Goal: Browse casually

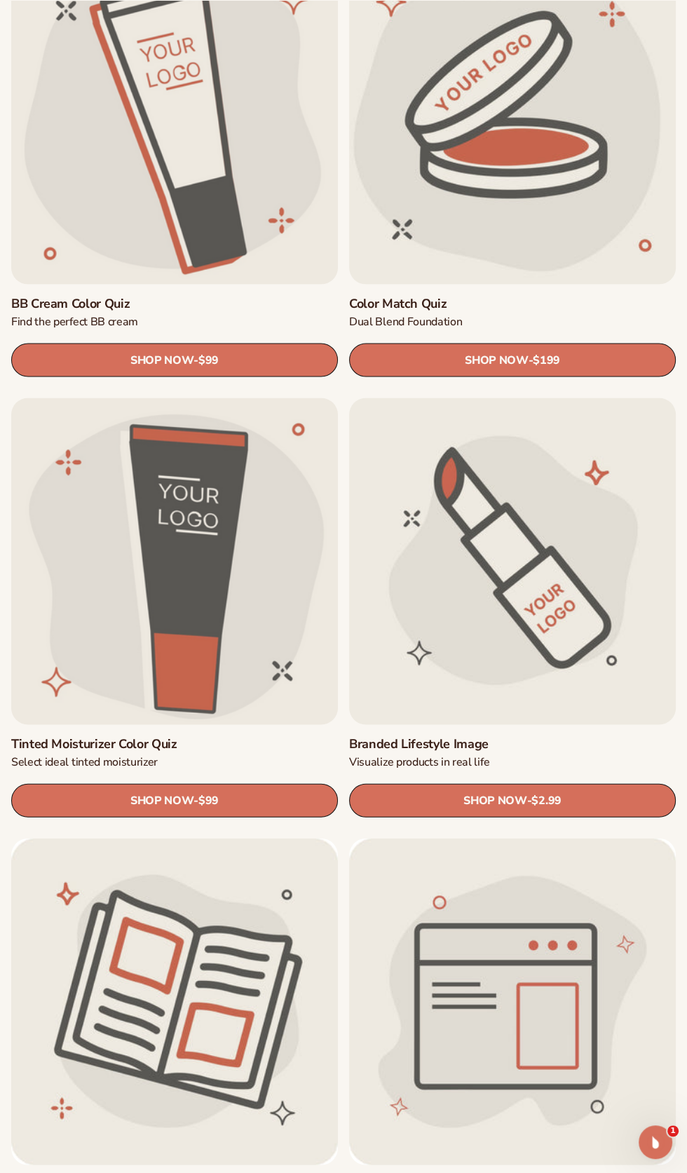
scroll to position [2281, 0]
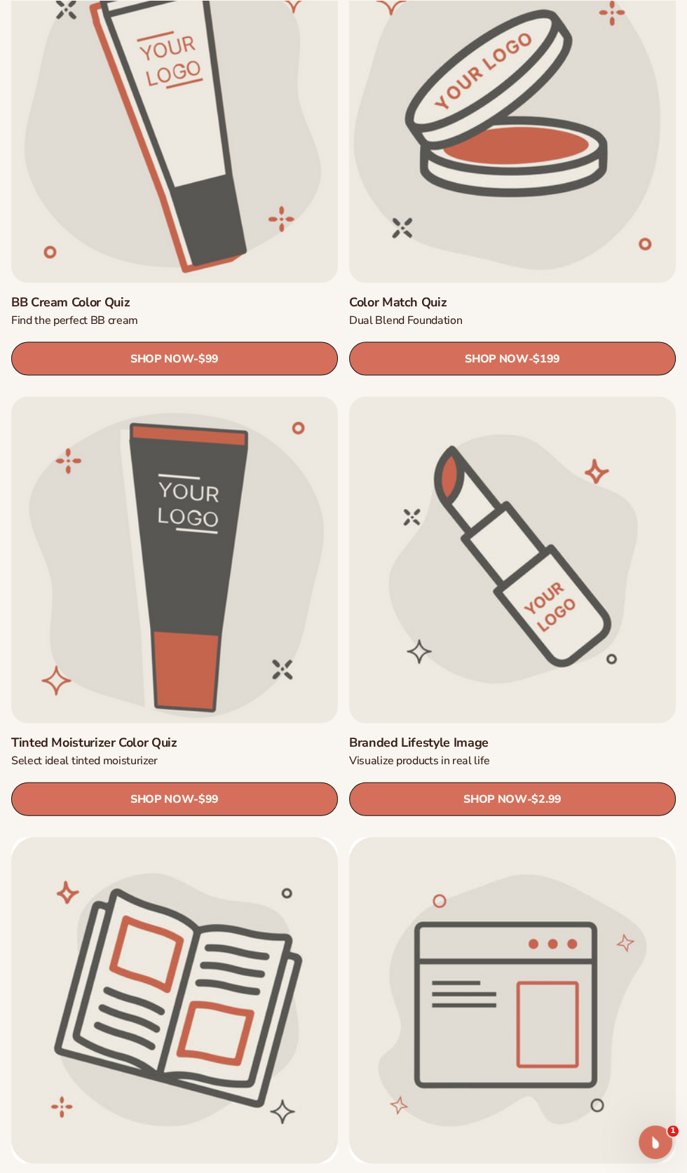
click at [596, 734] on link "Branded Lifestyle Image" at bounding box center [512, 742] width 327 height 16
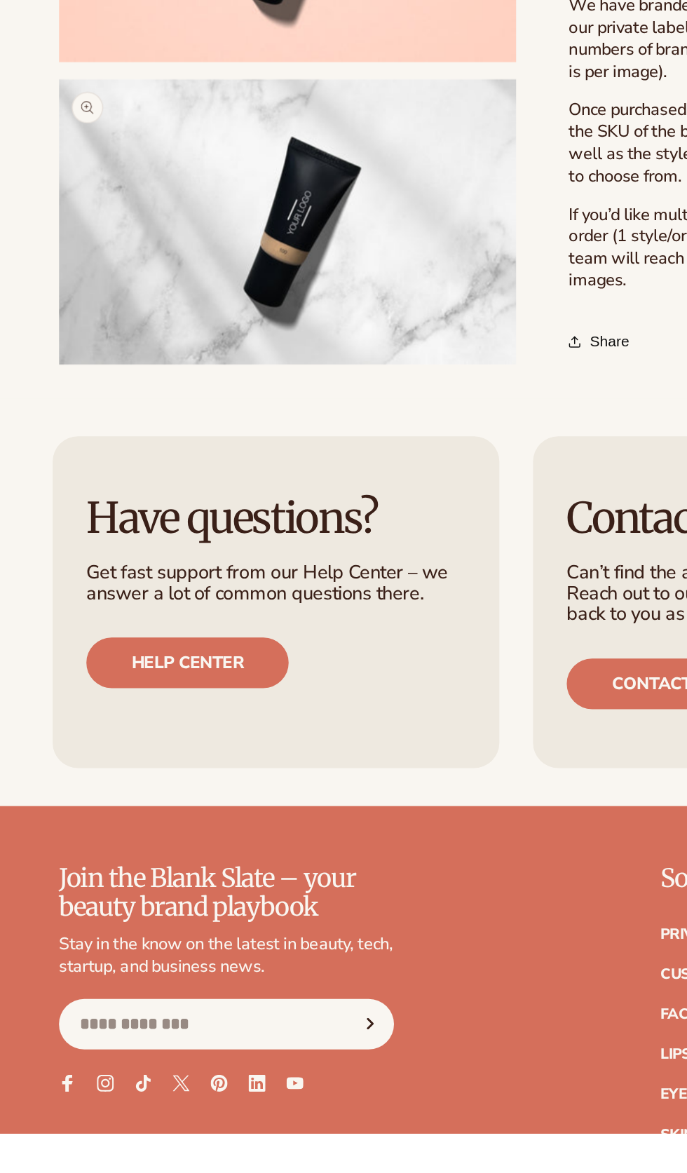
scroll to position [511, 0]
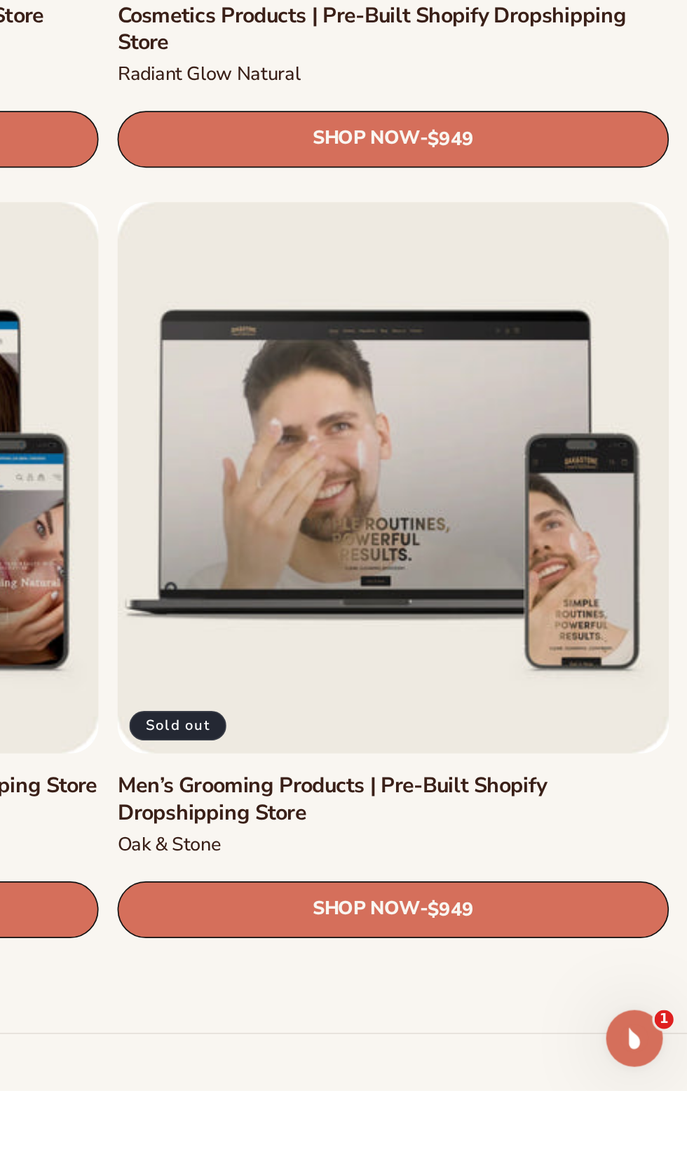
scroll to position [3371, 0]
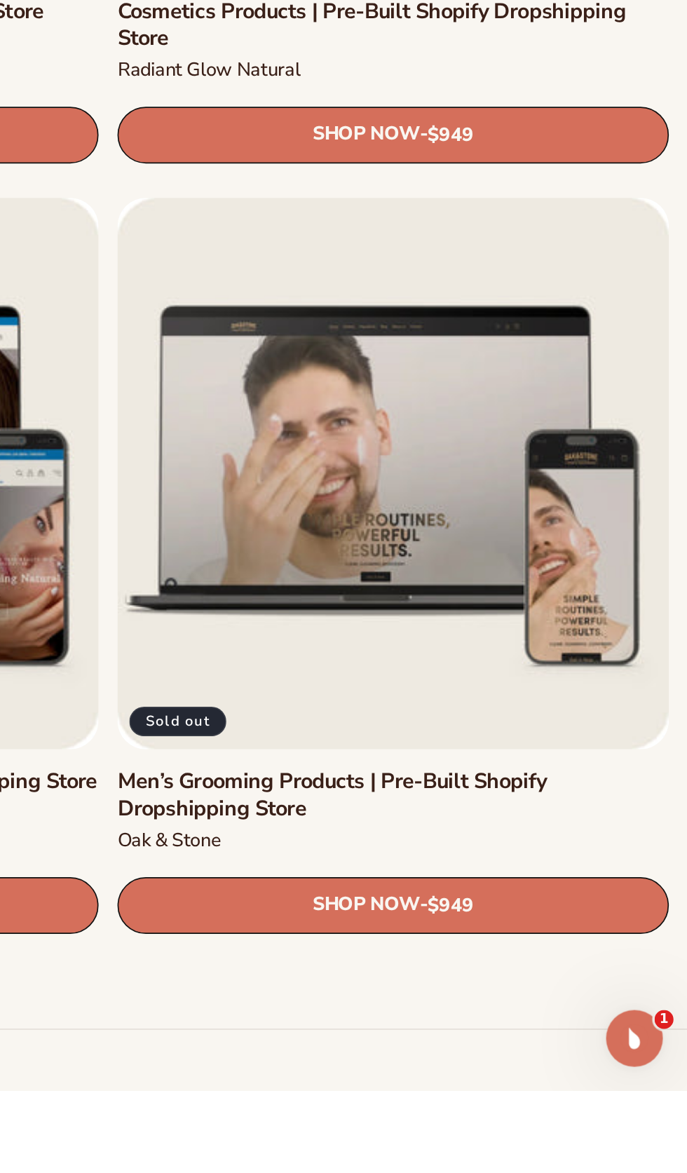
click at [610, 1004] on link "Men’s Grooming Products | Pre-Built Shopify Dropshipping Store" at bounding box center [512, 999] width 327 height 33
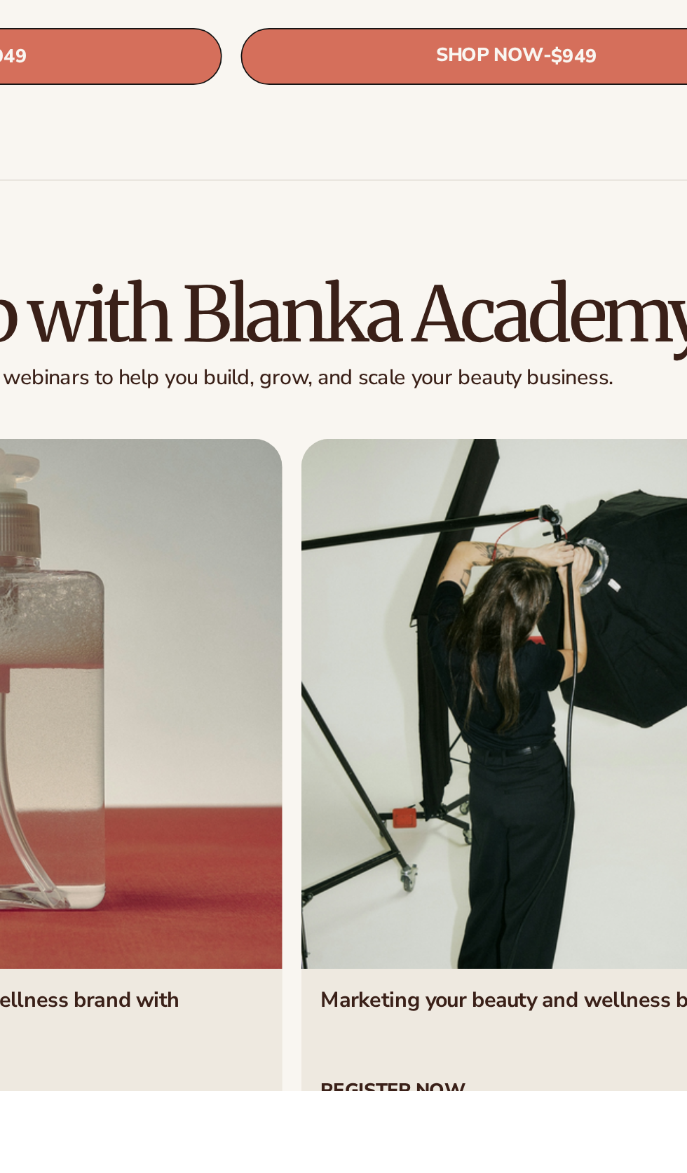
scroll to position [3880, 0]
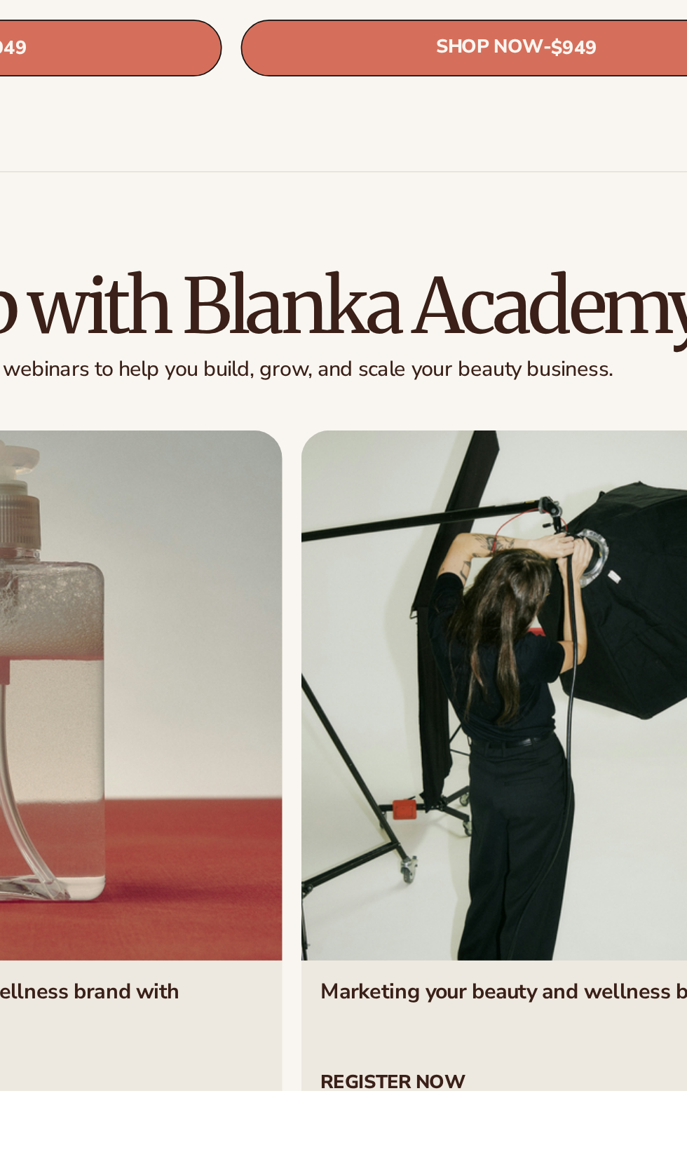
click at [500, 1147] on link "2 / 4" at bounding box center [552, 994] width 335 height 425
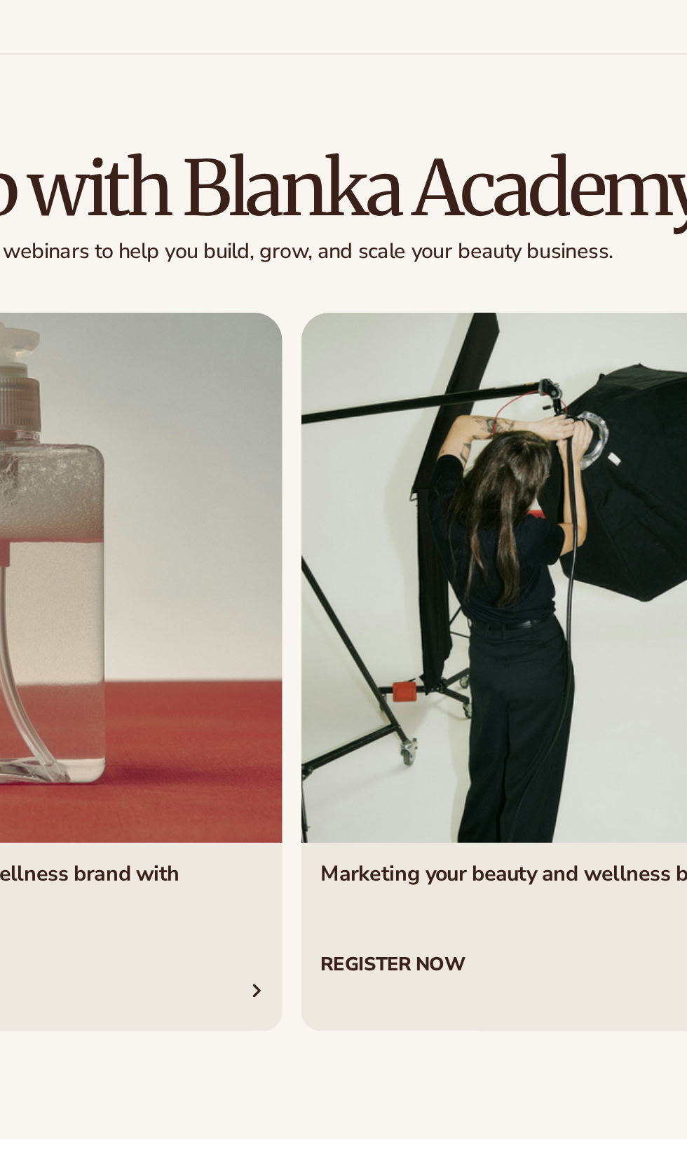
scroll to position [4047, 0]
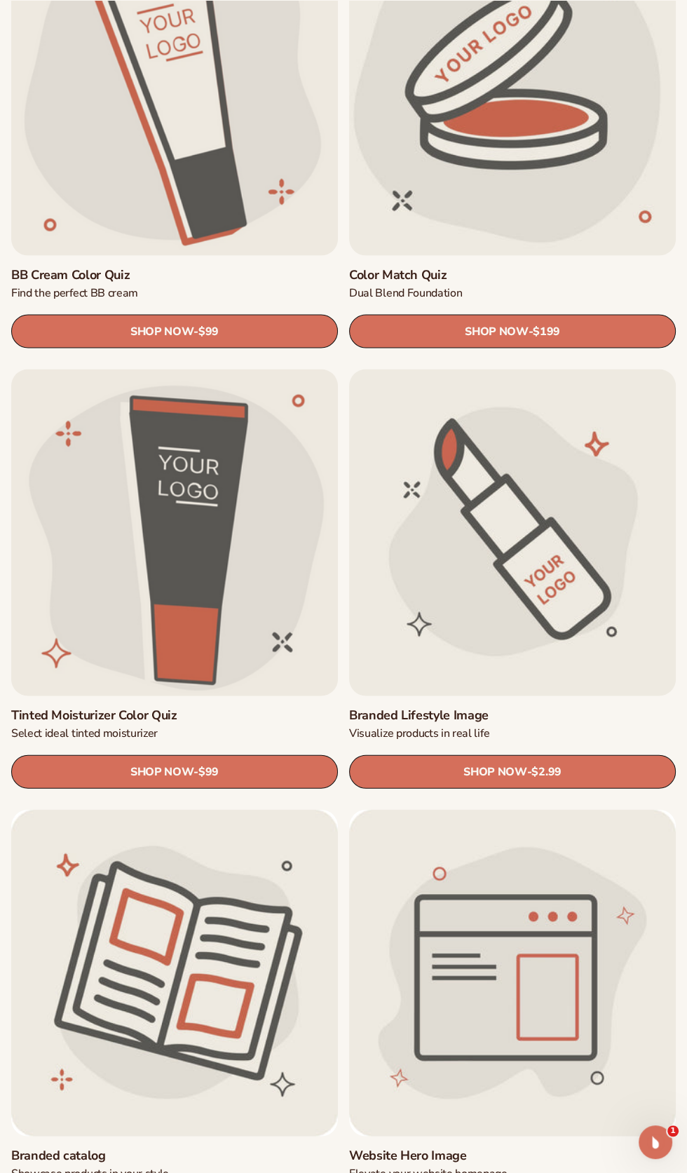
scroll to position [2320, 0]
